Goal: Obtain resource: Download file/media

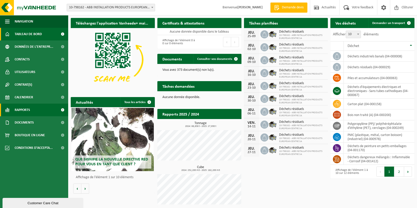
click at [30, 108] on span "Rapports" at bounding box center [22, 110] width 15 height 13
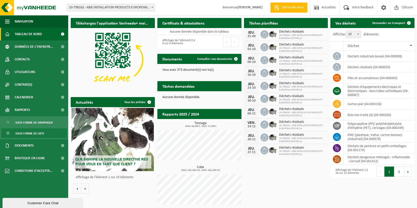
click at [31, 134] on span "Sous forme de liste" at bounding box center [29, 133] width 29 height 10
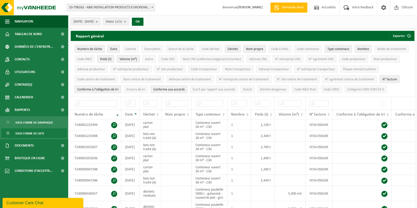
click at [100, 23] on b "submit" at bounding box center [98, 21] width 5 height 7
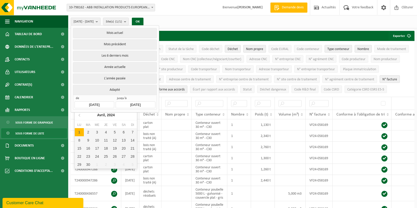
click at [101, 103] on input "2024-04-01" at bounding box center [93, 104] width 39 height 7
click at [80, 115] on icon at bounding box center [80, 115] width 8 height 8
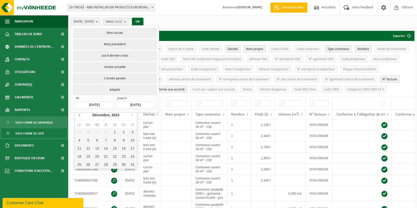
click at [80, 115] on icon at bounding box center [80, 115] width 8 height 8
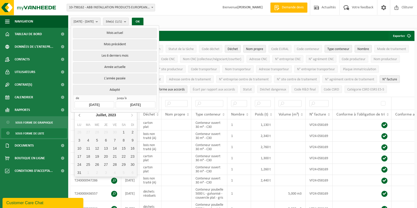
click at [80, 115] on icon at bounding box center [80, 115] width 8 height 8
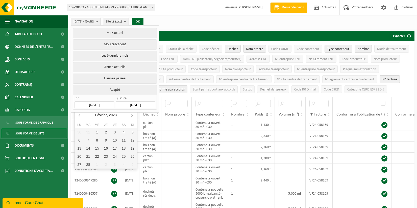
click at [132, 114] on icon at bounding box center [132, 115] width 8 height 8
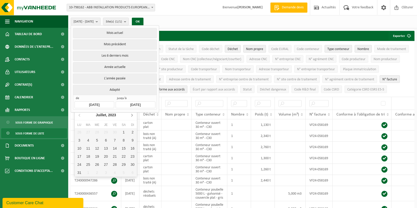
click at [132, 114] on icon at bounding box center [132, 115] width 8 height 8
click at [133, 132] on div "1" at bounding box center [132, 132] width 9 height 8
type input "2023-10-01"
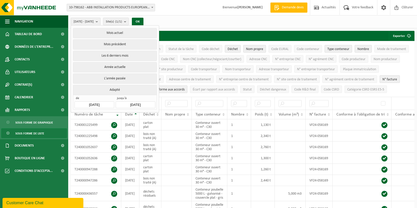
click at [141, 105] on input "2024-04-30" at bounding box center [135, 104] width 39 height 7
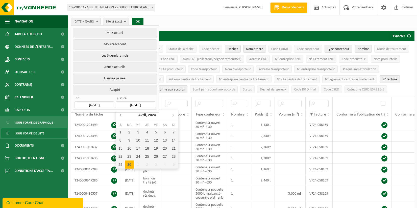
click at [121, 115] on icon at bounding box center [121, 115] width 8 height 8
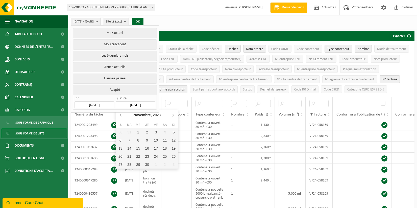
click at [121, 115] on icon at bounding box center [121, 115] width 8 height 8
click at [131, 172] on div "31" at bounding box center [129, 172] width 9 height 8
type input "2023-10-31"
type input "2023-10-01"
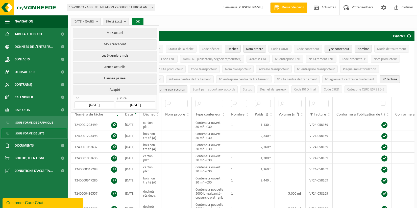
click at [143, 21] on button "OK" at bounding box center [138, 22] width 12 height 8
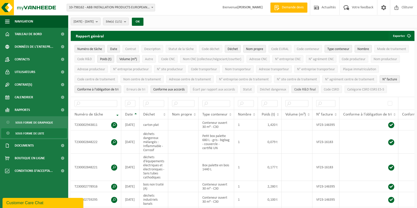
click at [307, 89] on span "Code R&D final" at bounding box center [304, 90] width 21 height 4
click at [87, 58] on span "Code R&D" at bounding box center [84, 59] width 15 height 4
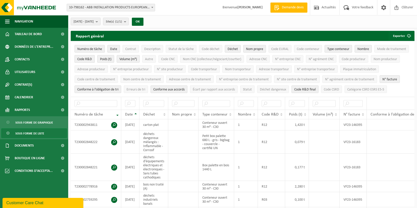
click at [87, 58] on span "Code R&D" at bounding box center [84, 59] width 15 height 4
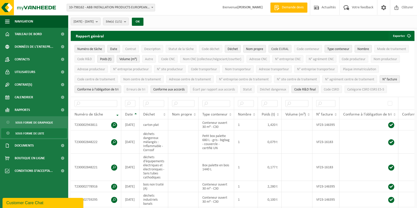
click at [282, 48] on span "Code EURAL" at bounding box center [279, 49] width 17 height 4
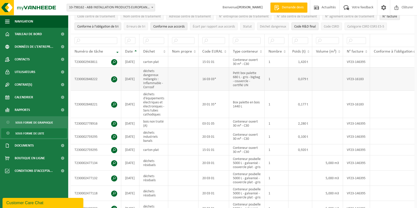
scroll to position [50, 0]
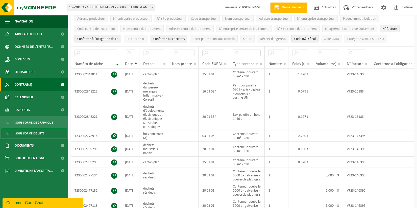
click at [39, 84] on link "Contrat(s)" at bounding box center [34, 84] width 68 height 13
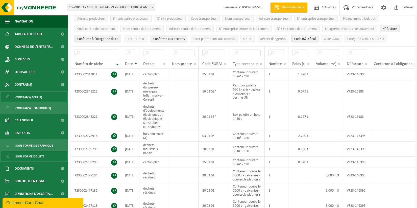
click at [39, 96] on span "Contrat(s) actif(s)" at bounding box center [28, 97] width 27 height 10
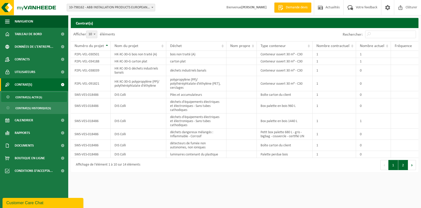
click at [402, 166] on button "2" at bounding box center [403, 165] width 10 height 10
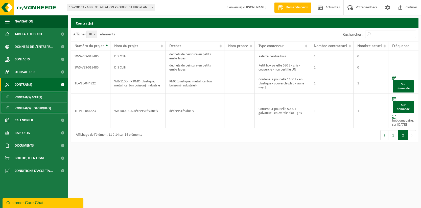
click at [40, 108] on span "Contrat(s) historique(s)" at bounding box center [33, 108] width 36 height 10
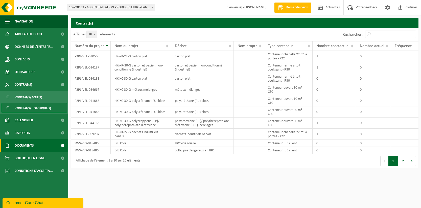
click at [47, 146] on link "Documents" at bounding box center [34, 145] width 68 height 13
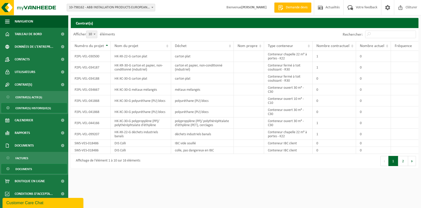
click at [39, 171] on link "Documents" at bounding box center [34, 169] width 66 height 10
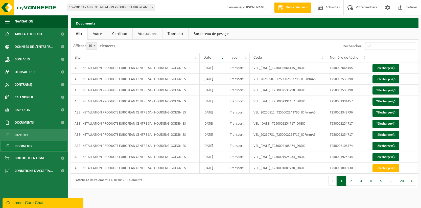
click at [122, 34] on link "Certificat" at bounding box center [119, 34] width 25 height 12
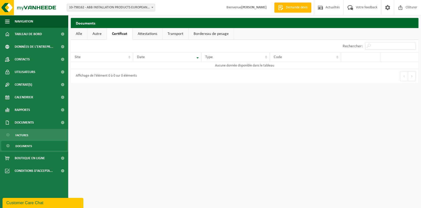
click at [145, 34] on link "Attestations" at bounding box center [148, 34] width 30 height 12
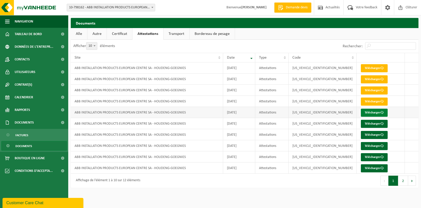
click at [367, 112] on link "Télécharger" at bounding box center [373, 113] width 27 height 8
click at [216, 33] on link "Bordereau de pesage" at bounding box center [211, 34] width 45 height 12
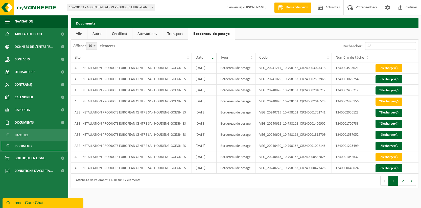
click at [124, 35] on link "Certificat" at bounding box center [119, 34] width 25 height 12
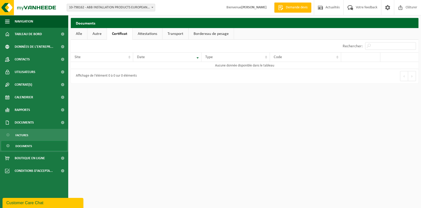
click at [93, 35] on link "Autre" at bounding box center [96, 34] width 19 height 12
click at [79, 36] on link "Alle" at bounding box center [79, 34] width 16 height 12
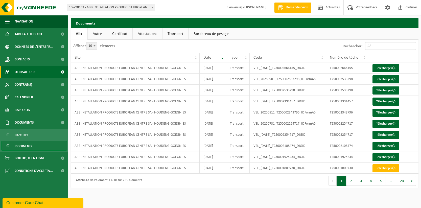
click at [39, 73] on link "Utilisateurs" at bounding box center [34, 72] width 68 height 13
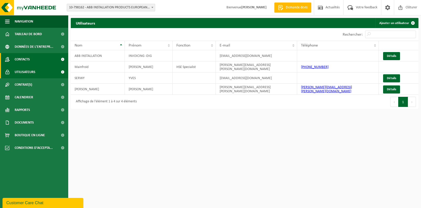
click at [39, 58] on link "Contacts" at bounding box center [34, 59] width 68 height 13
